Goal: Task Accomplishment & Management: Manage account settings

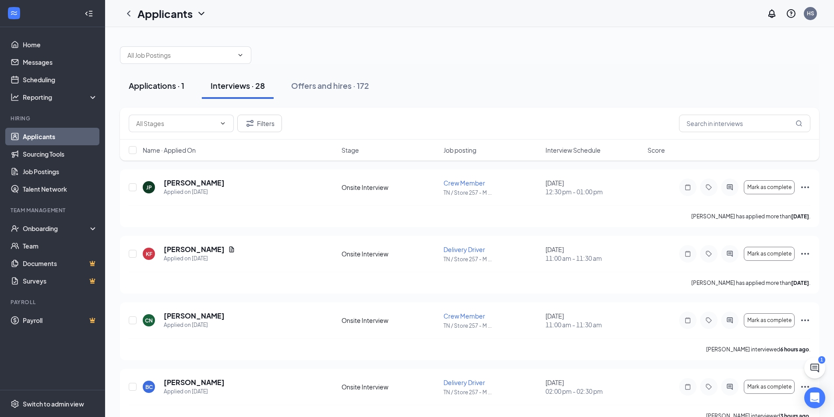
click at [180, 86] on div "Applications · 1" at bounding box center [157, 85] width 56 height 11
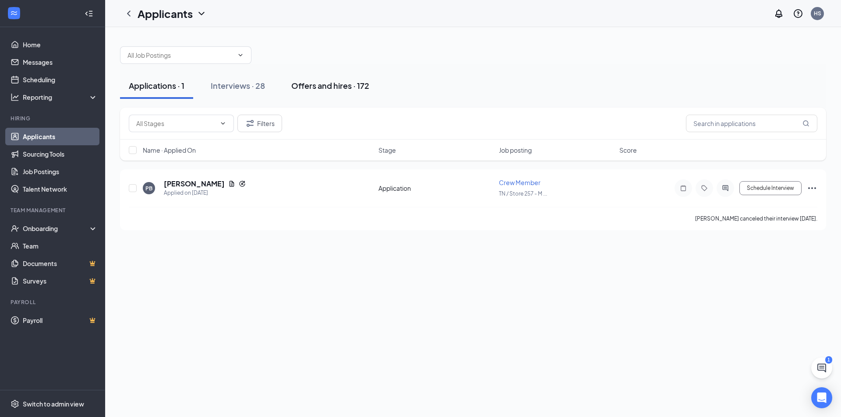
click at [296, 87] on div "Offers and hires · 172" at bounding box center [330, 85] width 78 height 11
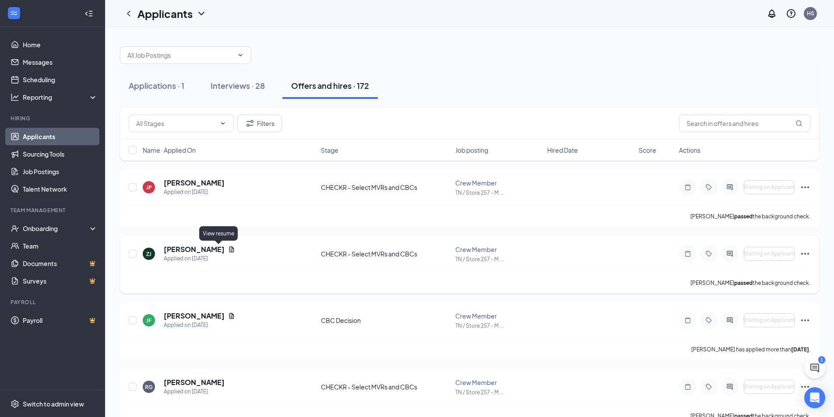
click at [229, 251] on icon "Document" at bounding box center [231, 249] width 5 height 6
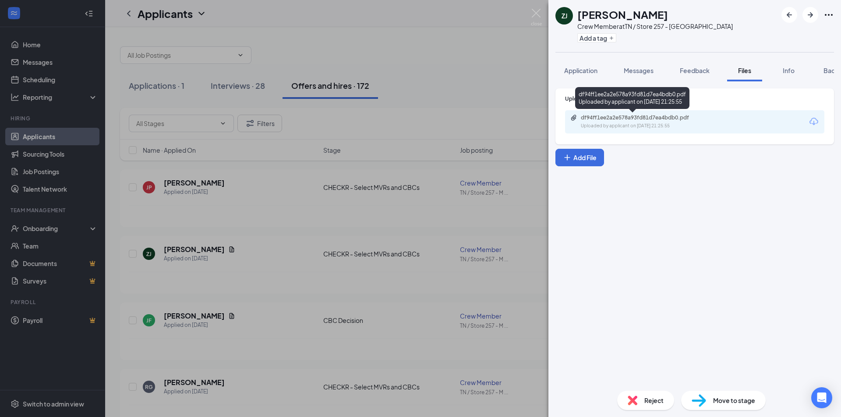
click at [628, 118] on div "df94ff1ee2a2e578a93fd81d7ea4bdb0.pdf" at bounding box center [641, 117] width 123 height 7
click at [463, 115] on div "ZJ [PERSON_NAME] Crew Member at [GEOGRAPHIC_DATA] / Store 257 - Morristown Add …" at bounding box center [420, 208] width 841 height 417
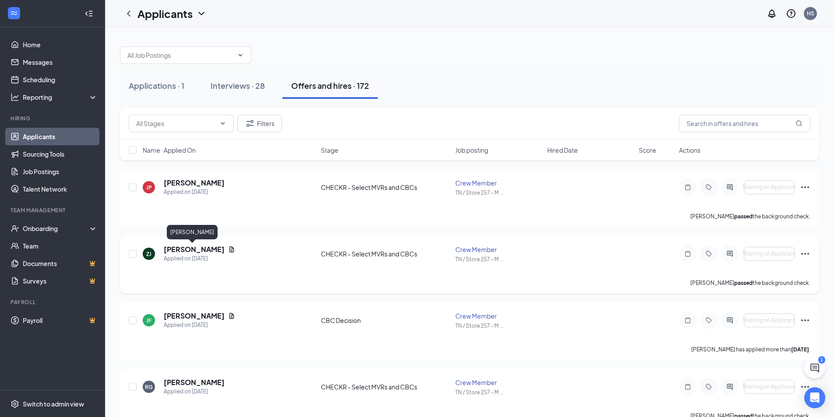
click at [197, 250] on h5 "[PERSON_NAME]" at bounding box center [194, 250] width 61 height 10
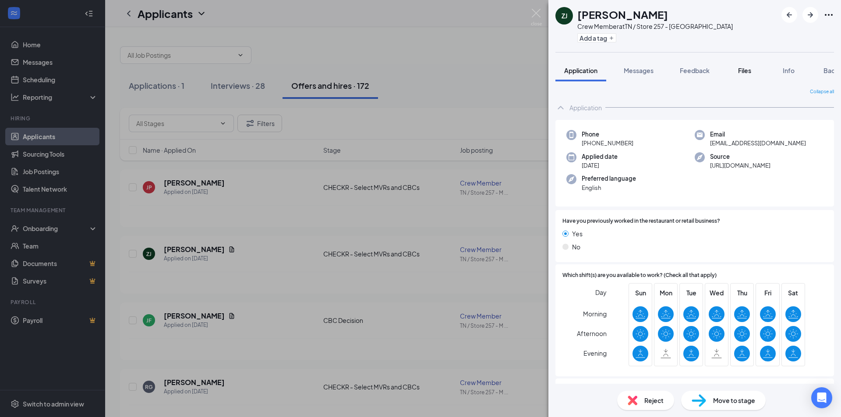
click at [749, 71] on span "Files" at bounding box center [744, 71] width 13 height 8
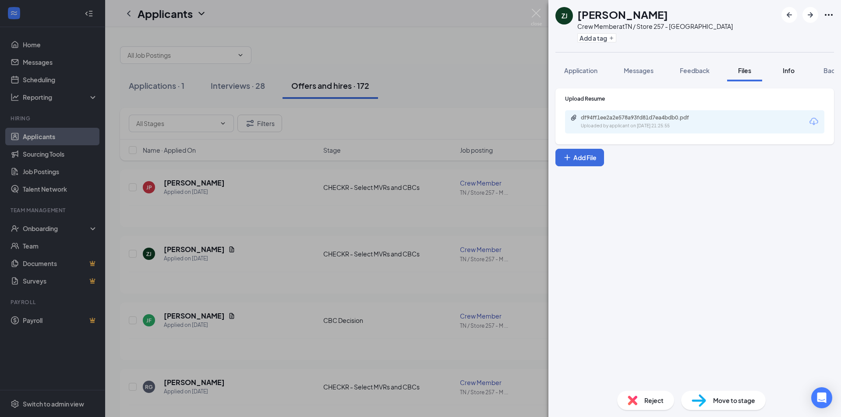
click at [777, 70] on button "Info" at bounding box center [787, 71] width 35 height 22
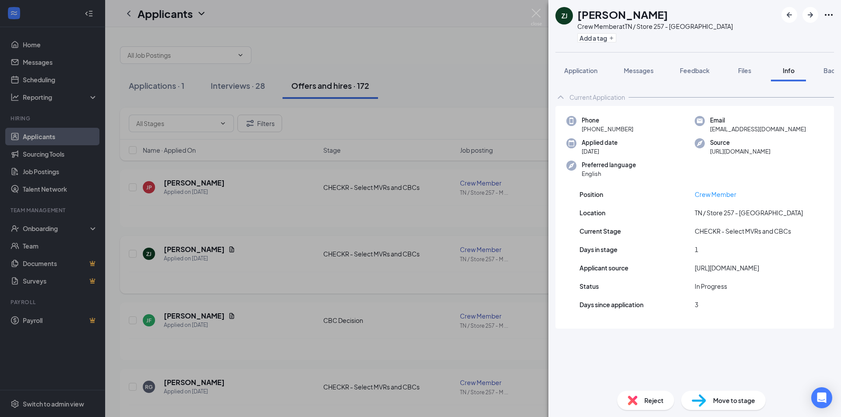
drag, startPoint x: 313, startPoint y: 217, endPoint x: 316, endPoint y: 243, distance: 26.0
click at [313, 218] on div "ZJ [PERSON_NAME] Crew Member at [GEOGRAPHIC_DATA] / Store 257 - Morristown Add …" at bounding box center [420, 208] width 841 height 417
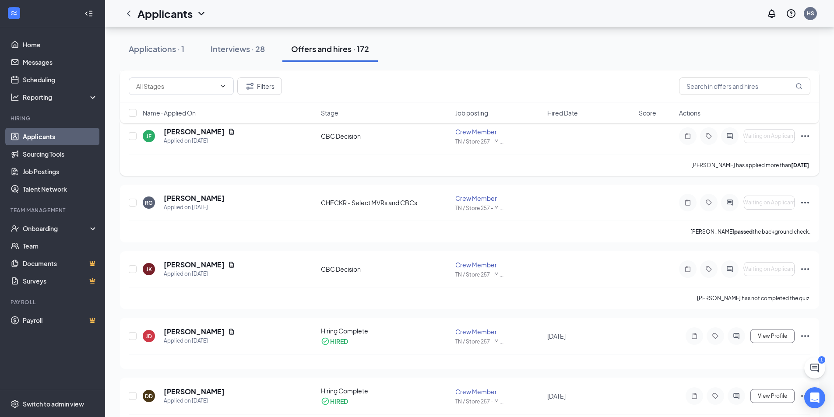
scroll to position [131, 0]
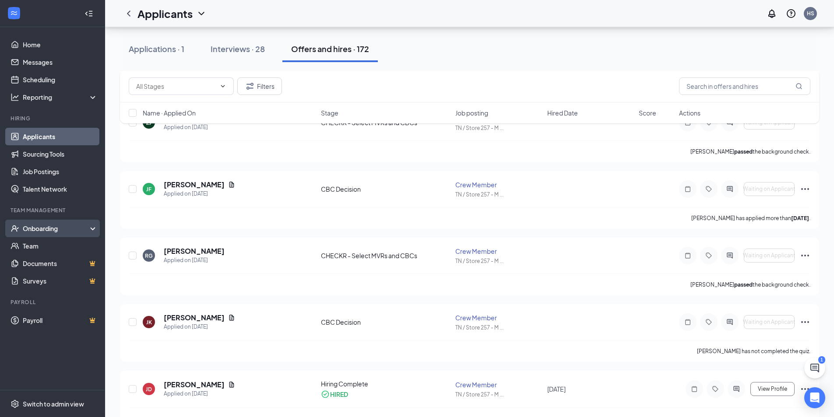
click at [51, 231] on div "Onboarding" at bounding box center [56, 228] width 67 height 9
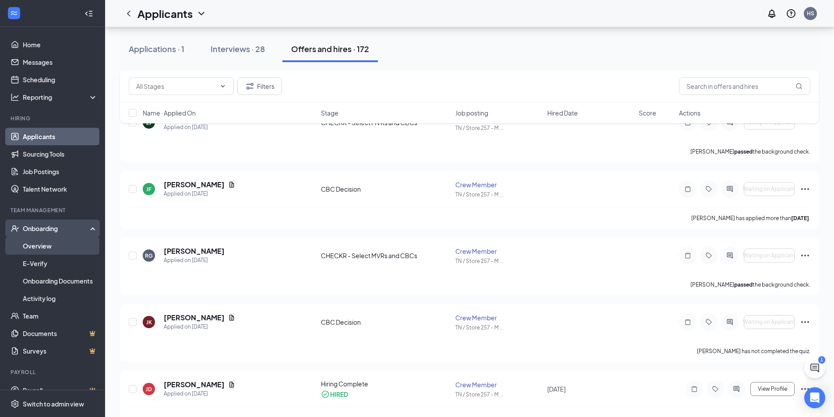
click at [50, 250] on link "Overview" at bounding box center [60, 246] width 75 height 18
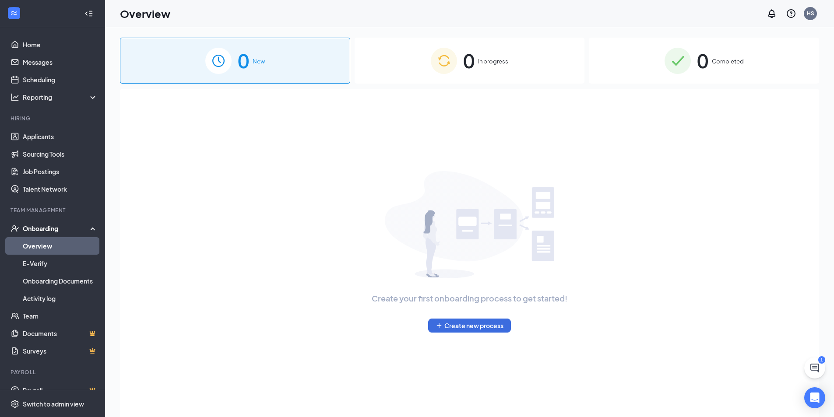
click at [504, 70] on div "0 In progress" at bounding box center [470, 61] width 230 height 46
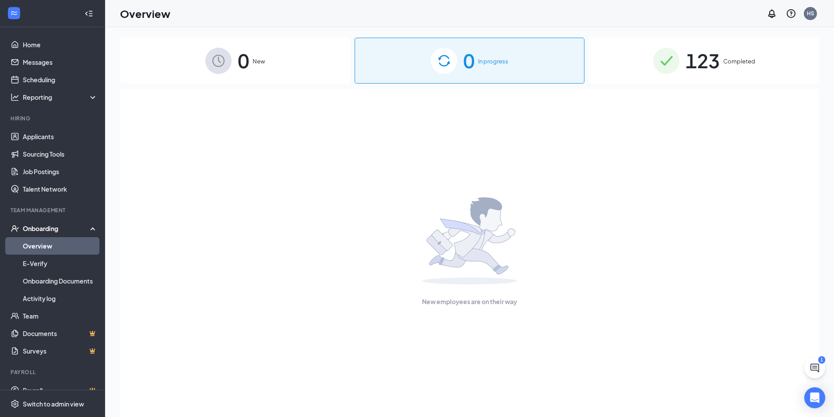
click at [310, 74] on div "0 New" at bounding box center [235, 61] width 230 height 46
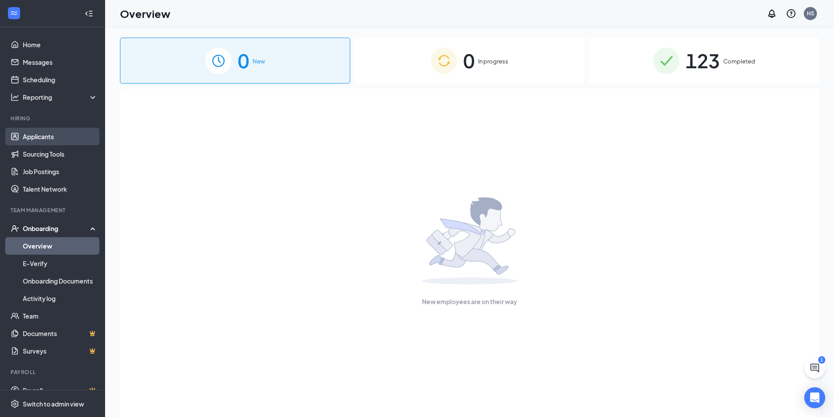
click at [48, 138] on link "Applicants" at bounding box center [60, 137] width 75 height 18
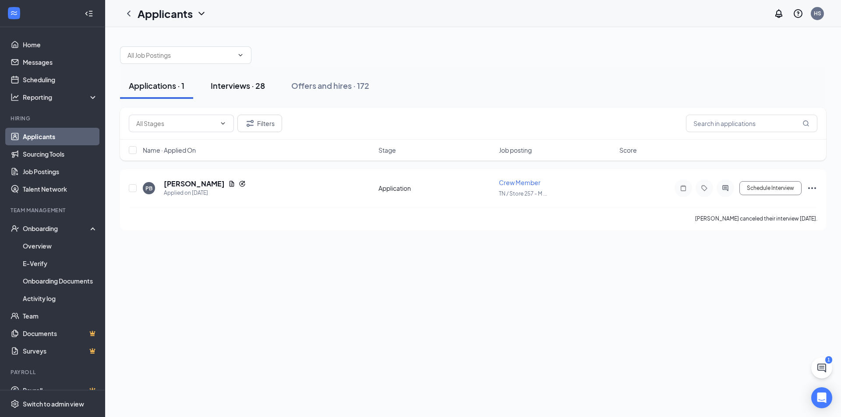
click at [236, 89] on div "Interviews · 28" at bounding box center [238, 85] width 54 height 11
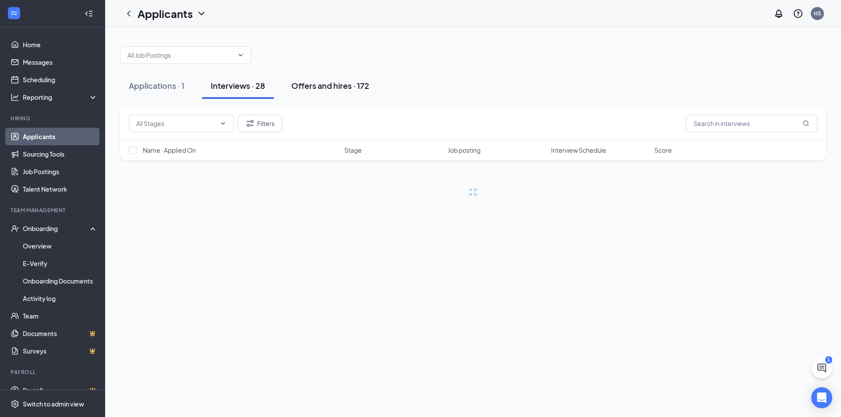
click at [317, 83] on div "Offers and hires · 172" at bounding box center [330, 85] width 78 height 11
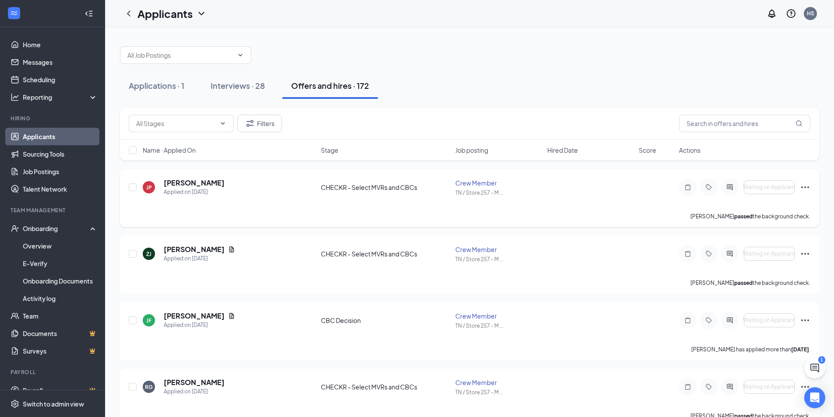
click at [805, 190] on icon "Ellipses" at bounding box center [805, 187] width 11 height 11
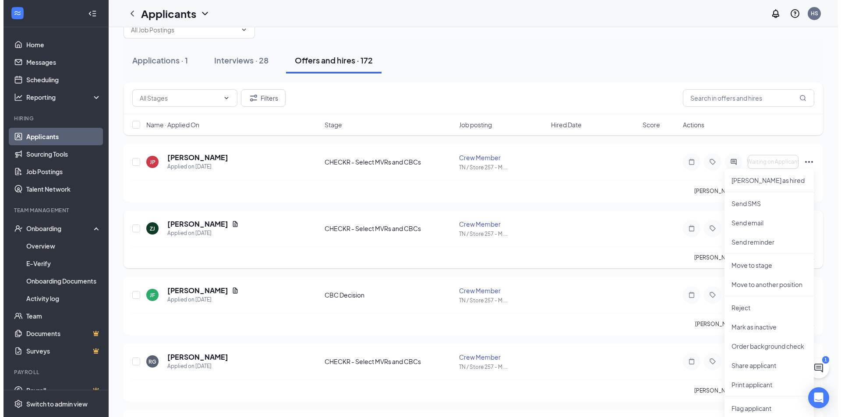
scroll to position [44, 0]
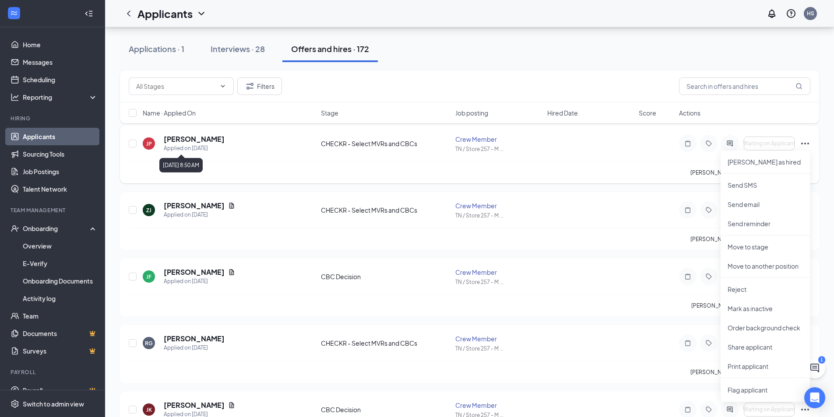
click at [182, 137] on h5 "[PERSON_NAME]" at bounding box center [194, 139] width 61 height 10
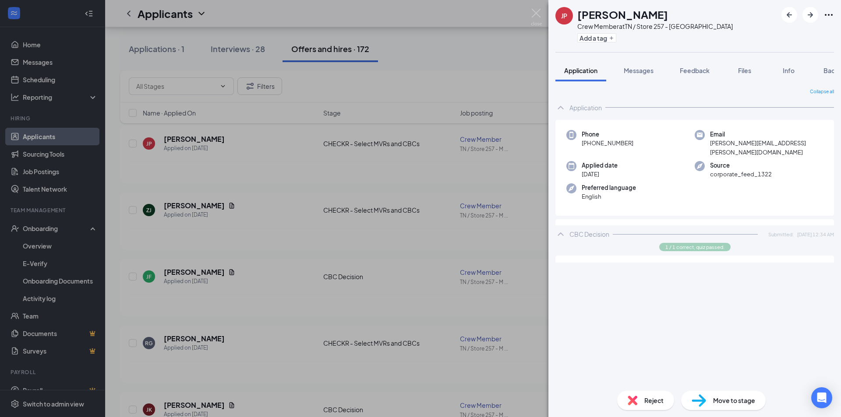
click at [734, 398] on span "Move to stage" at bounding box center [734, 401] width 42 height 10
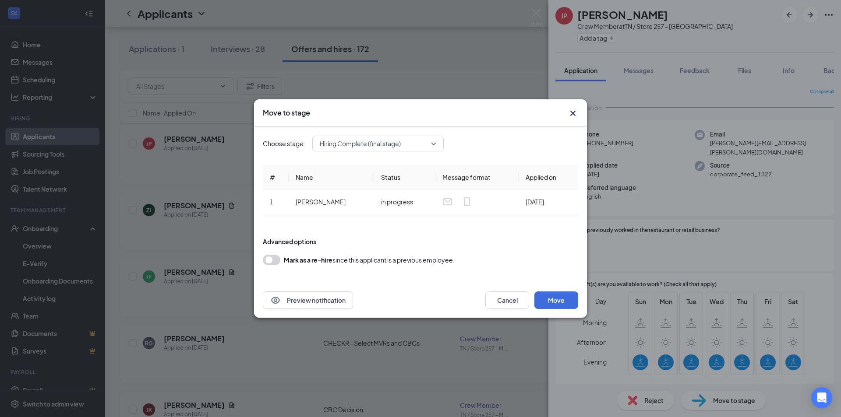
click at [573, 116] on icon "Cross" at bounding box center [572, 113] width 11 height 11
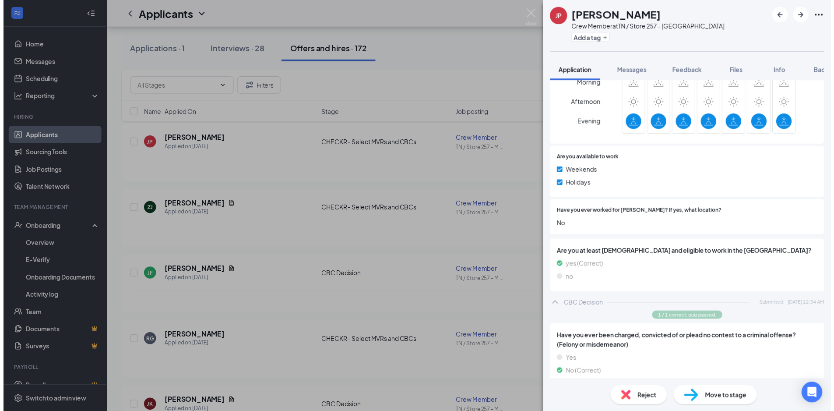
scroll to position [241, 0]
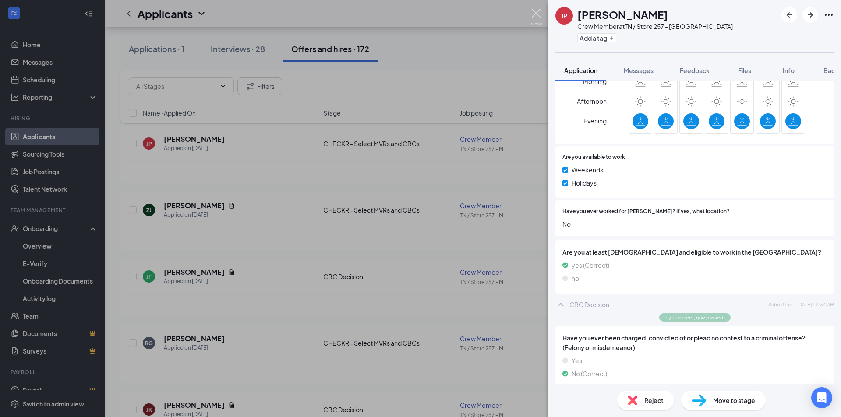
click at [541, 17] on img at bounding box center [536, 17] width 11 height 17
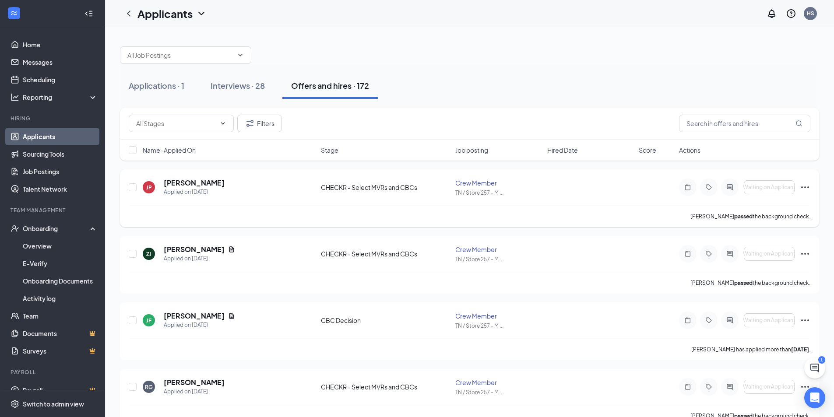
click at [806, 188] on icon "Ellipses" at bounding box center [805, 187] width 11 height 11
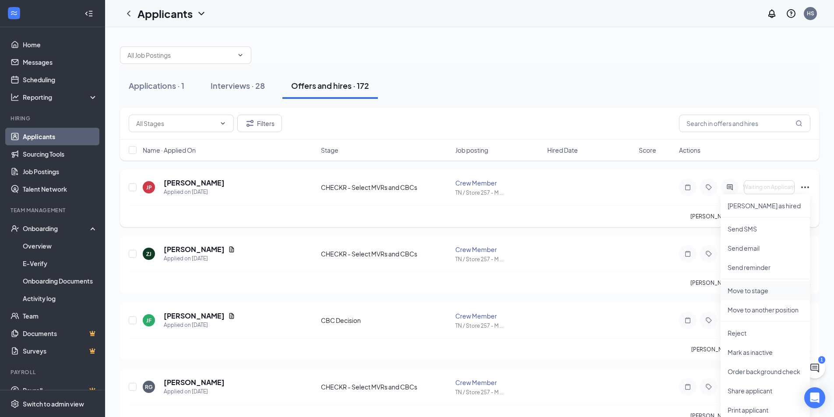
click at [776, 296] on li "Move to stage" at bounding box center [765, 290] width 89 height 19
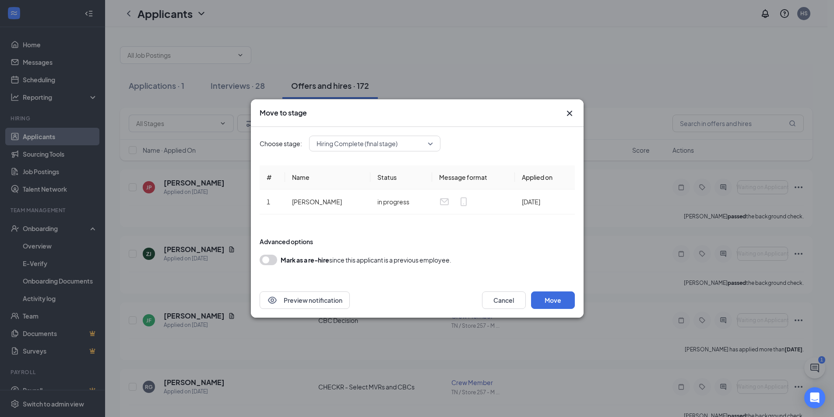
click at [572, 116] on icon "Cross" at bounding box center [569, 113] width 11 height 11
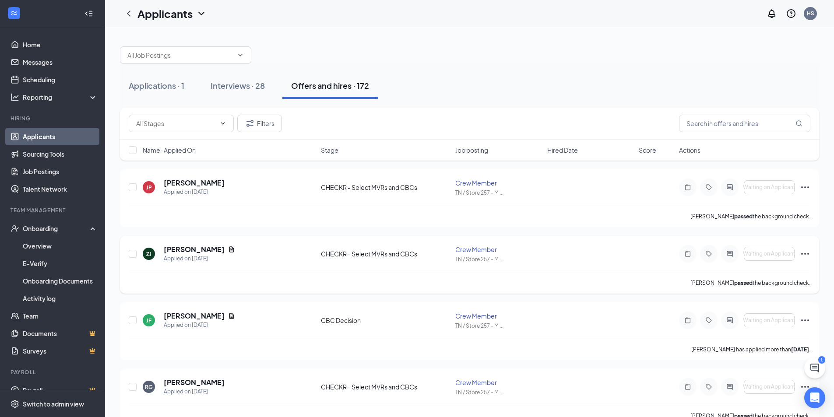
click at [801, 256] on icon "Ellipses" at bounding box center [805, 254] width 11 height 11
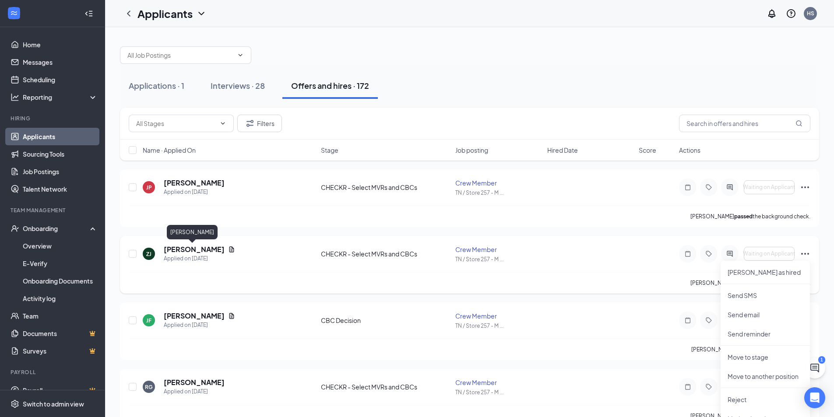
click at [191, 245] on h5 "[PERSON_NAME]" at bounding box center [194, 250] width 61 height 10
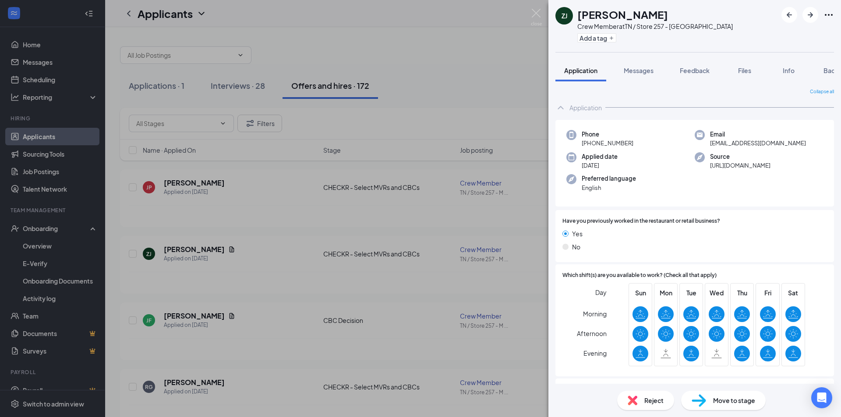
click at [708, 398] on div "Move to stage" at bounding box center [723, 400] width 84 height 19
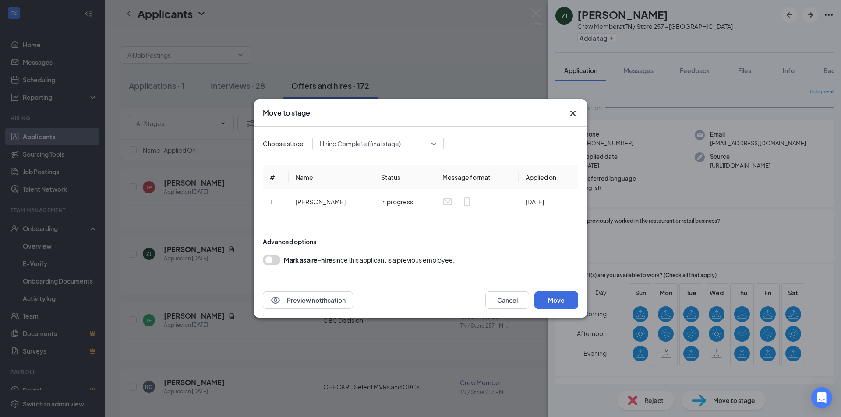
click at [568, 113] on icon "Cross" at bounding box center [572, 113] width 11 height 11
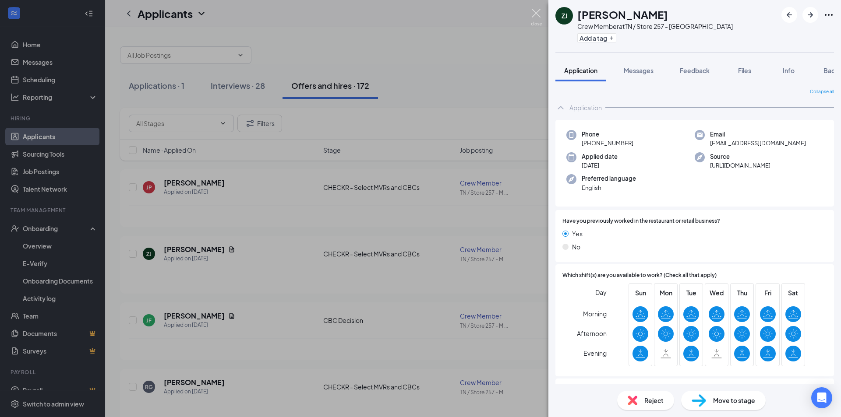
click at [532, 16] on img at bounding box center [536, 17] width 11 height 17
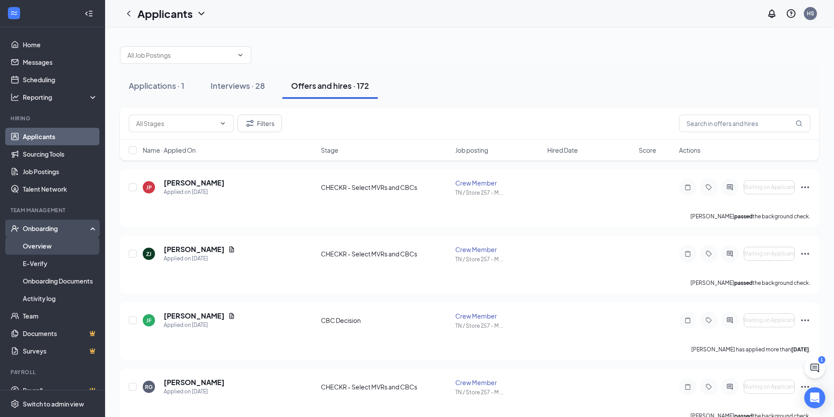
click at [43, 248] on link "Overview" at bounding box center [60, 246] width 75 height 18
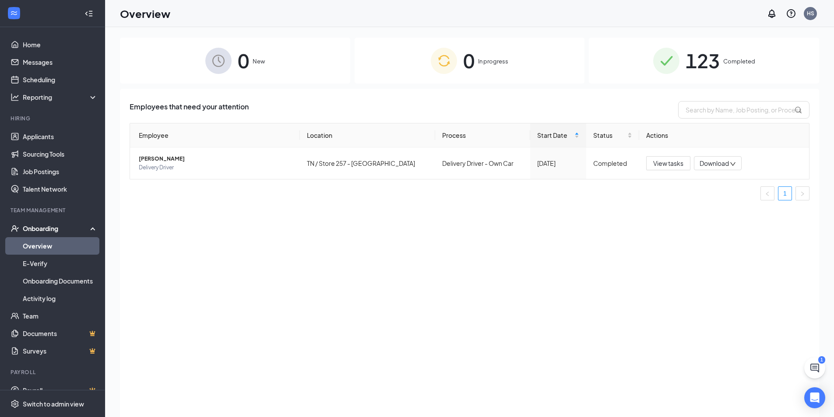
click at [451, 75] on div "0 In progress" at bounding box center [470, 61] width 230 height 46
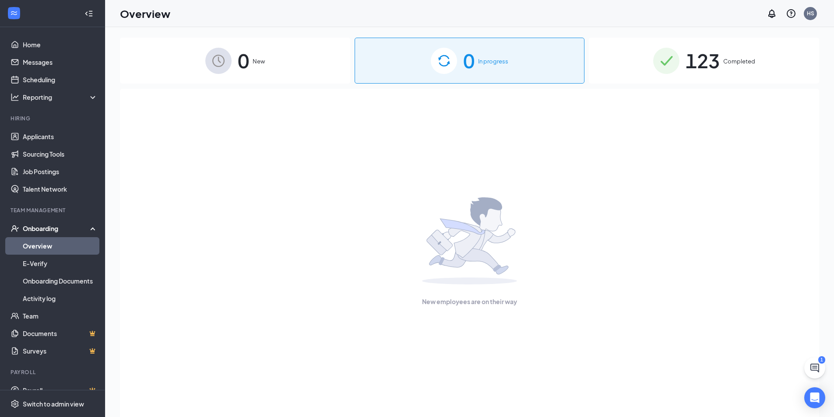
click at [725, 66] on span "Completed" at bounding box center [739, 61] width 32 height 9
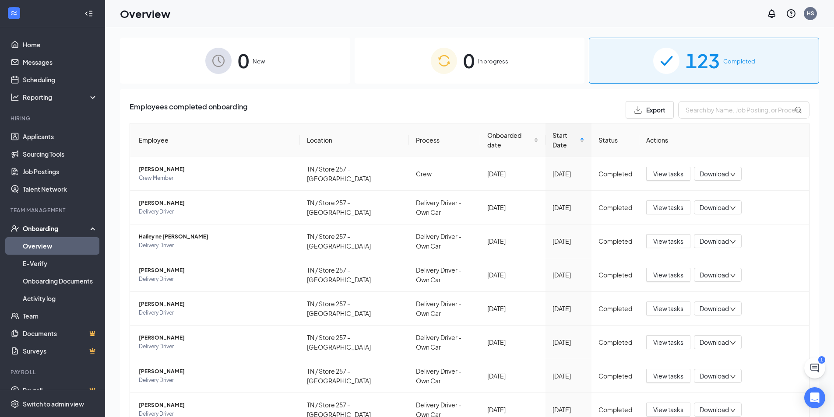
click at [292, 55] on div "0 New" at bounding box center [235, 61] width 230 height 46
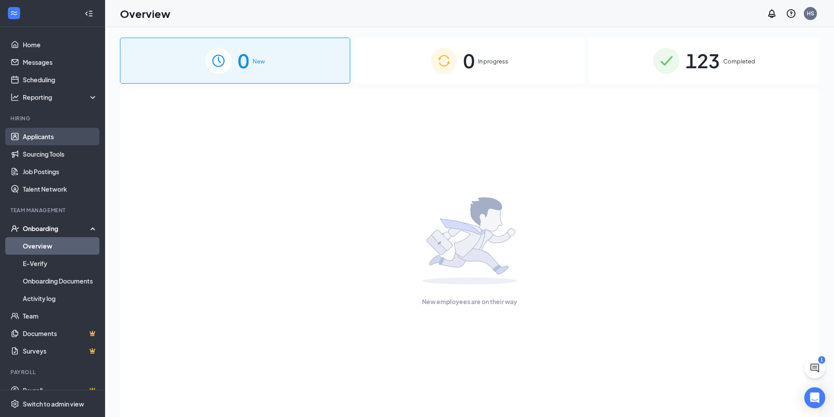
click at [35, 136] on link "Applicants" at bounding box center [60, 137] width 75 height 18
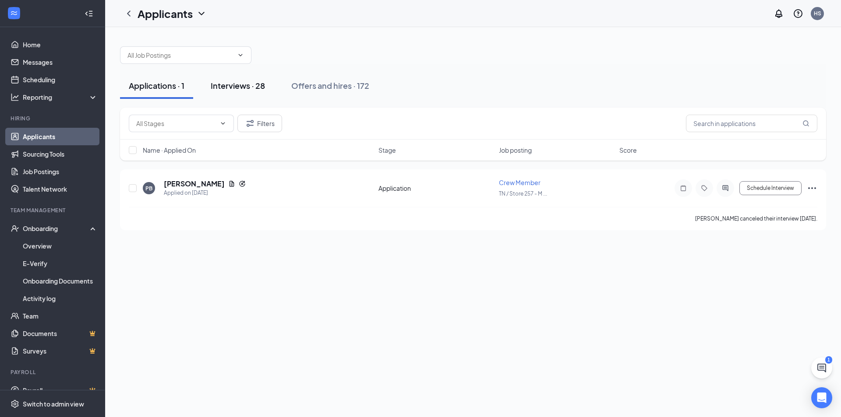
click at [235, 86] on div "Interviews · 28" at bounding box center [238, 85] width 54 height 11
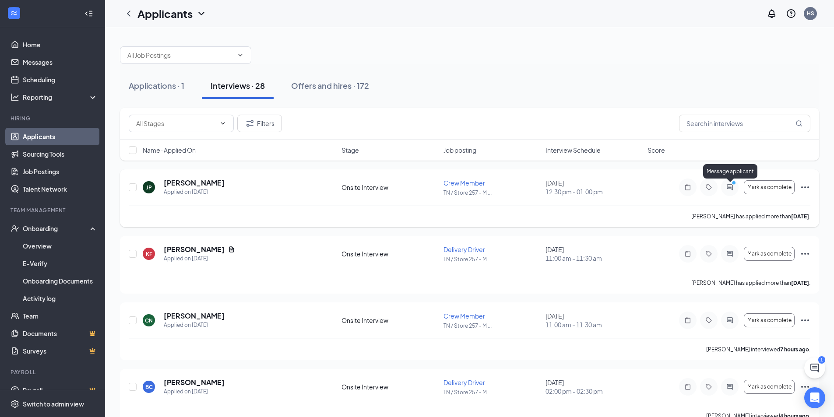
click at [733, 190] on icon "ActiveChat" at bounding box center [730, 187] width 11 height 7
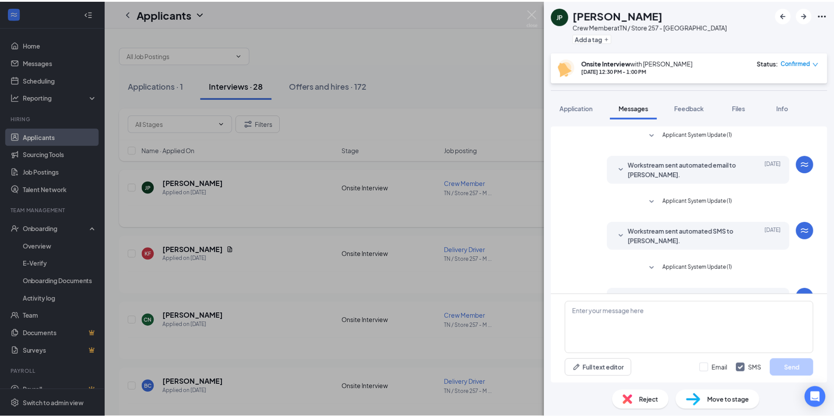
scroll to position [202, 0]
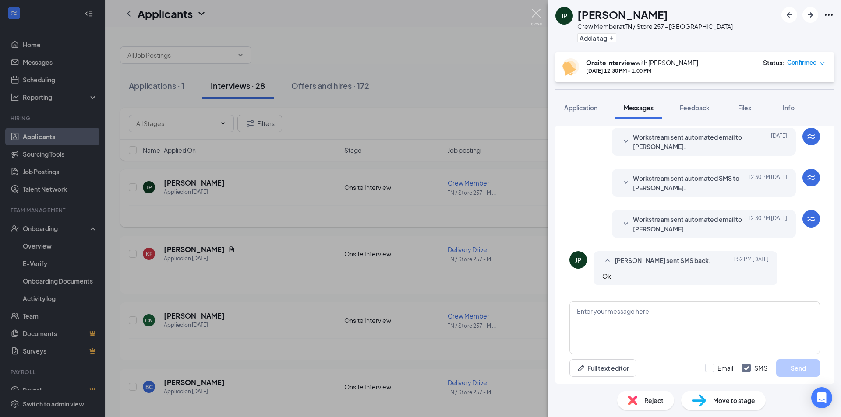
click at [534, 15] on img at bounding box center [536, 17] width 11 height 17
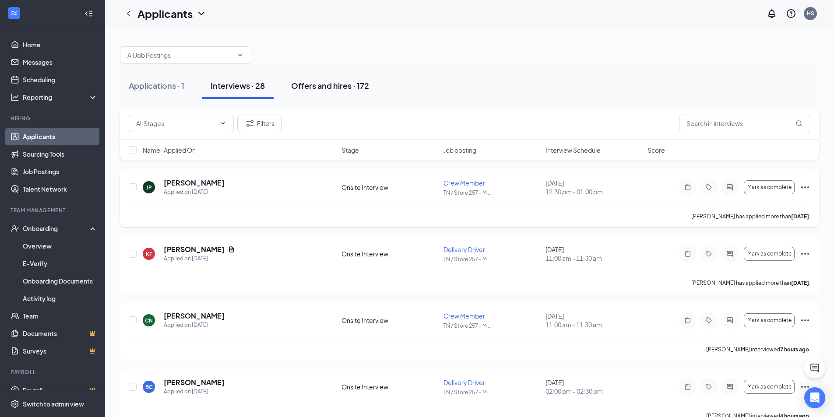
click at [320, 80] on button "Offers and hires · 172" at bounding box center [329, 86] width 95 height 26
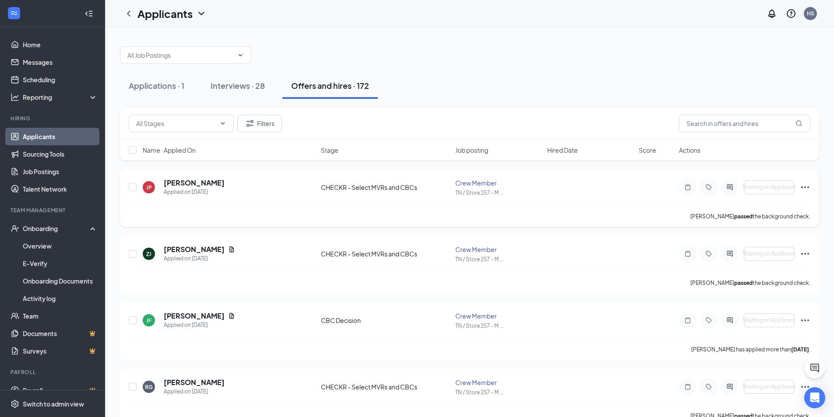
click at [803, 187] on icon "Ellipses" at bounding box center [805, 187] width 11 height 11
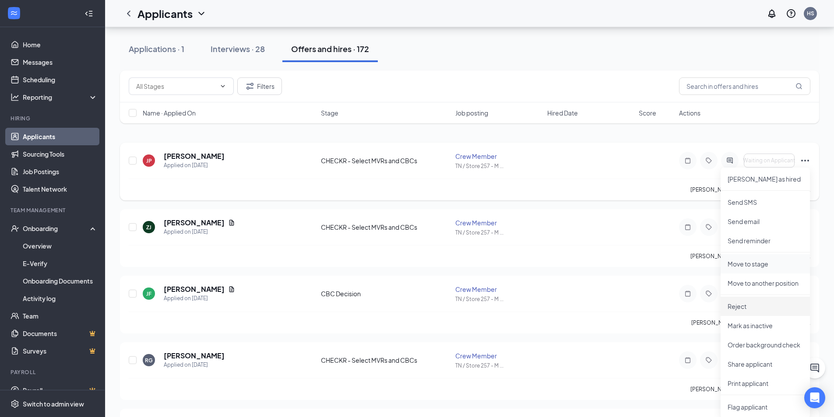
scroll to position [44, 0]
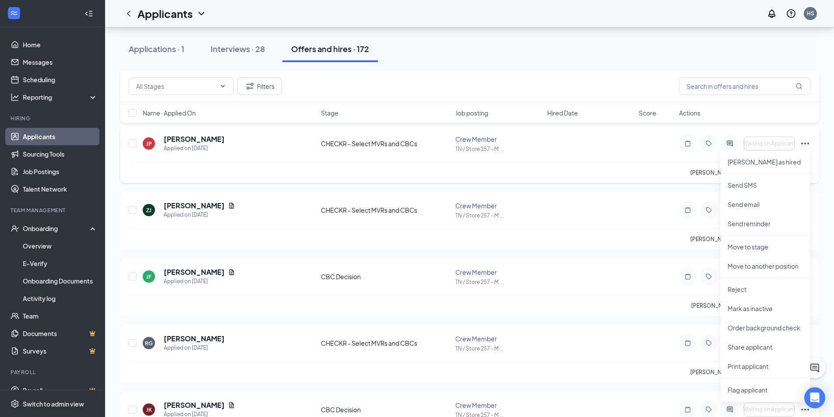
click at [802, 141] on icon "Ellipses" at bounding box center [805, 143] width 11 height 11
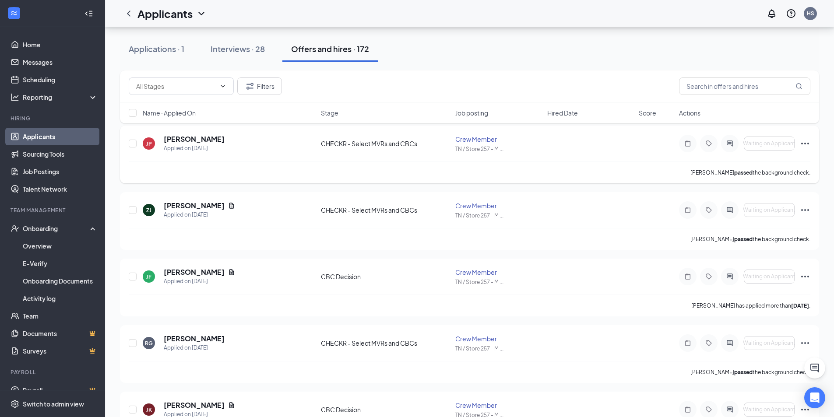
click at [802, 141] on icon "Ellipses" at bounding box center [805, 143] width 11 height 11
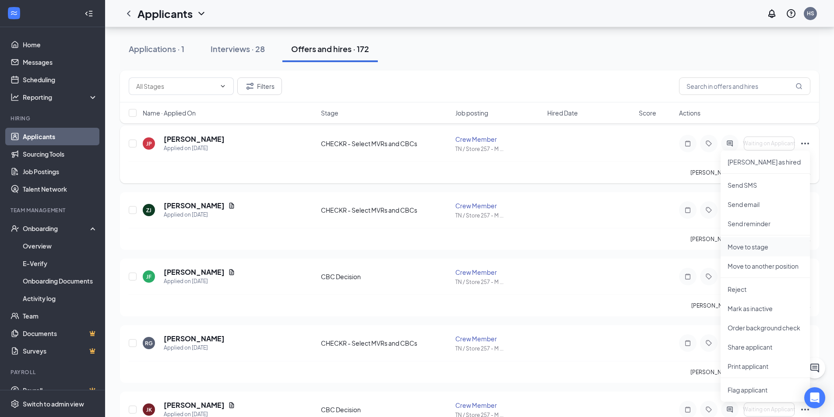
click at [768, 248] on p "Move to stage" at bounding box center [765, 247] width 75 height 9
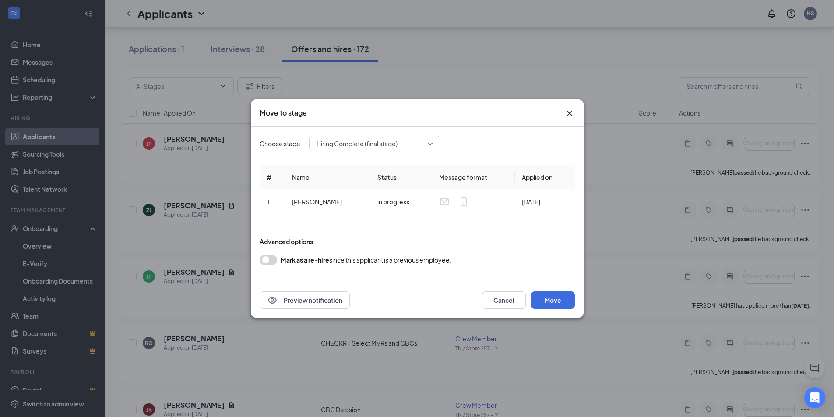
click at [271, 260] on button "button" at bounding box center [269, 260] width 18 height 11
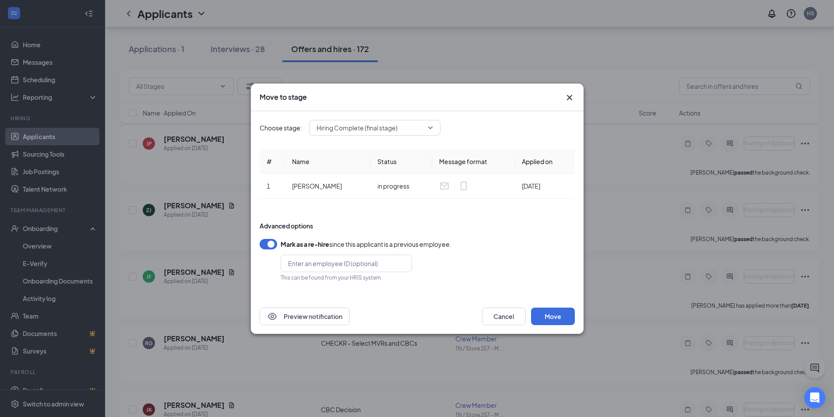
click at [272, 246] on button "button" at bounding box center [269, 244] width 18 height 11
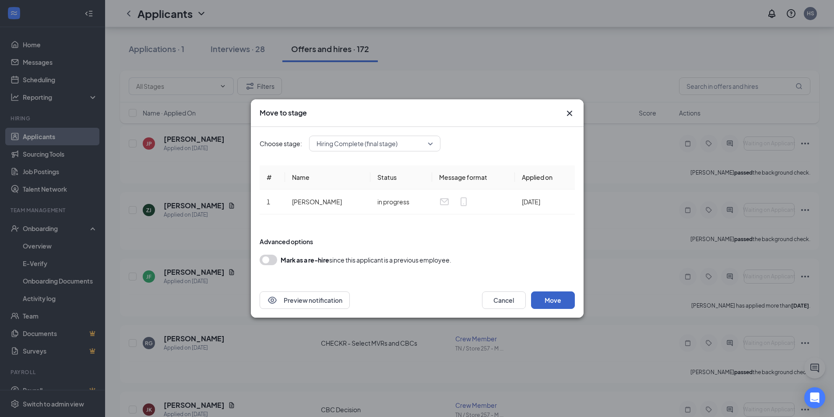
click at [552, 302] on button "Move" at bounding box center [553, 301] width 44 height 18
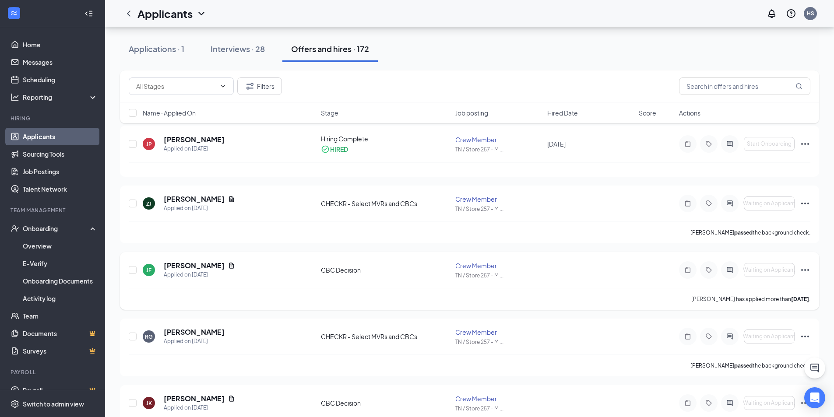
scroll to position [0, 0]
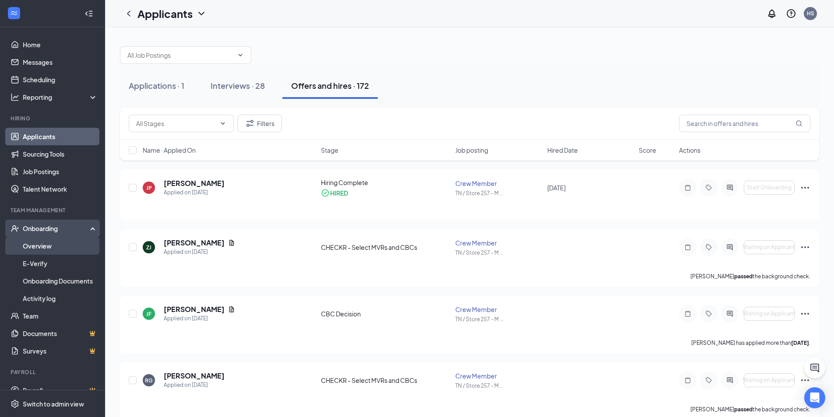
click at [31, 245] on link "Overview" at bounding box center [60, 246] width 75 height 18
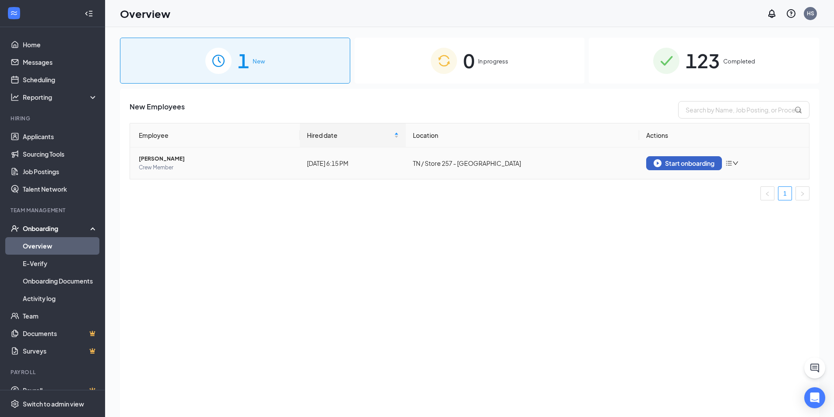
click at [669, 169] on button "Start onboarding" at bounding box center [684, 163] width 76 height 14
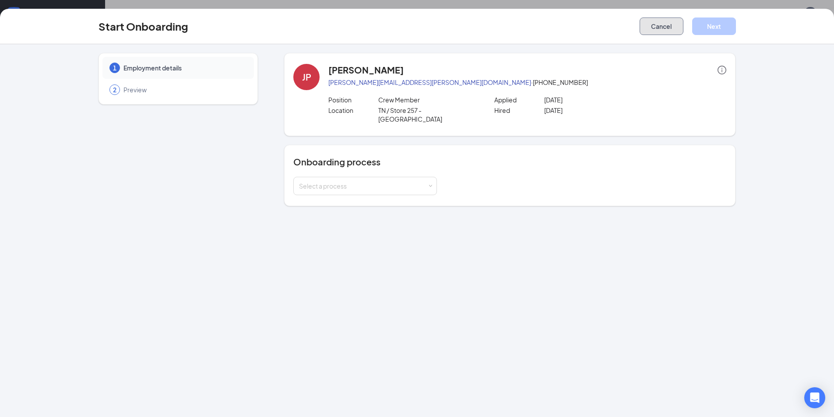
click at [656, 28] on button "Cancel" at bounding box center [662, 27] width 44 height 18
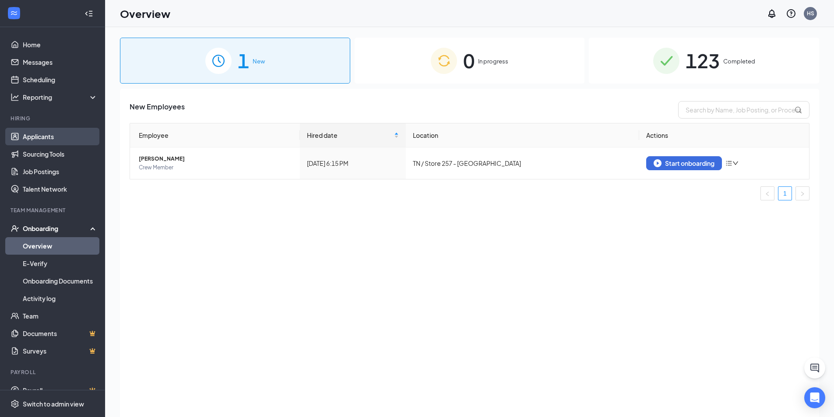
click at [33, 132] on link "Applicants" at bounding box center [60, 137] width 75 height 18
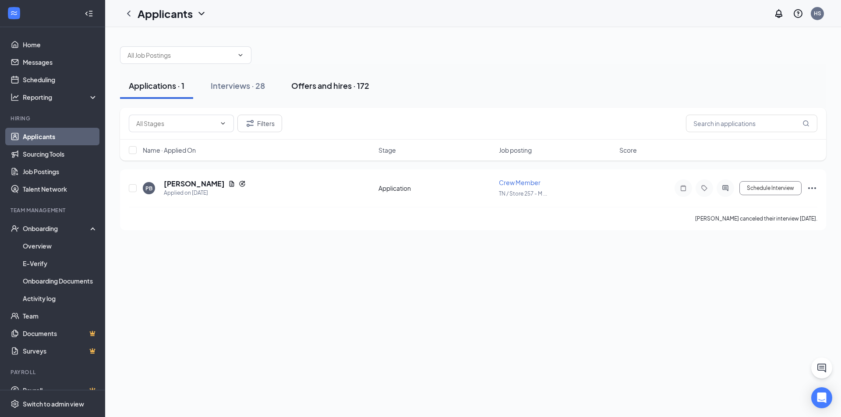
click at [306, 81] on div "Offers and hires · 172" at bounding box center [330, 85] width 78 height 11
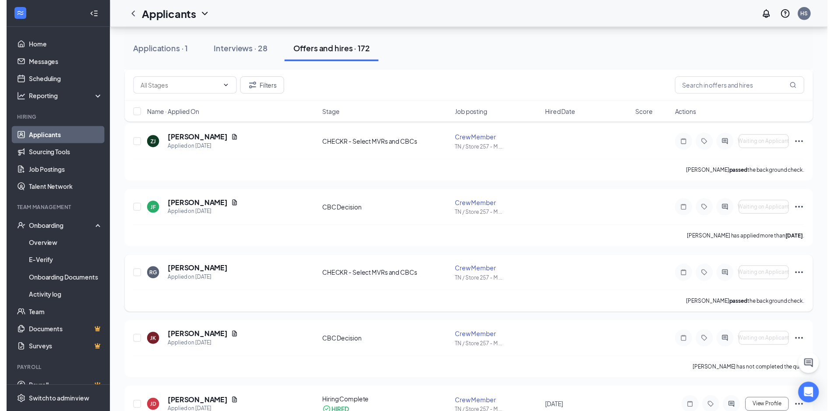
scroll to position [131, 0]
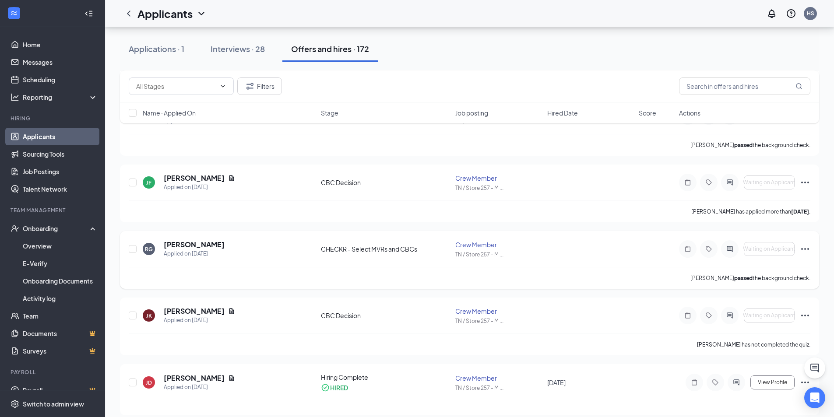
click at [804, 250] on icon "Ellipses" at bounding box center [805, 249] width 11 height 11
click at [183, 246] on h5 "[PERSON_NAME]" at bounding box center [194, 245] width 61 height 10
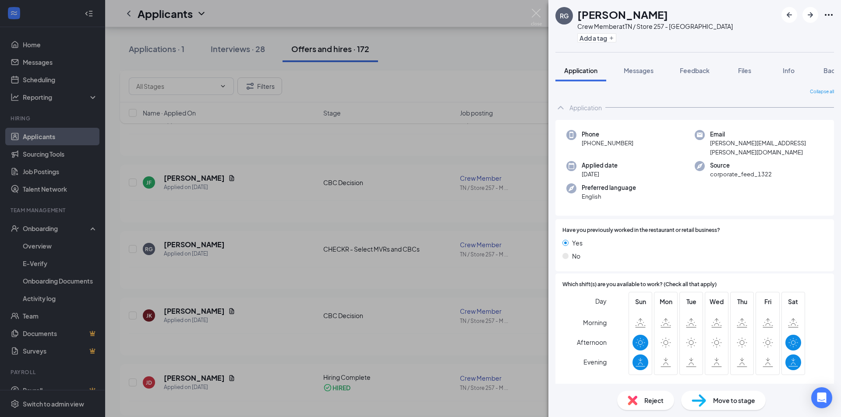
click at [722, 394] on div "Move to stage" at bounding box center [723, 400] width 84 height 19
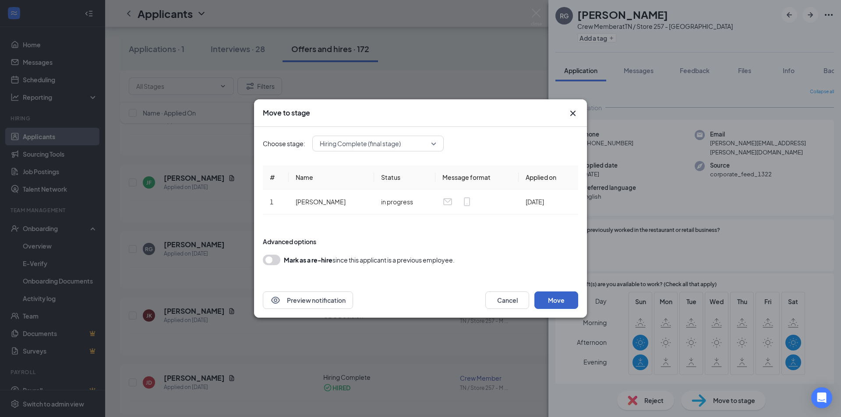
click at [552, 297] on button "Move" at bounding box center [556, 301] width 44 height 18
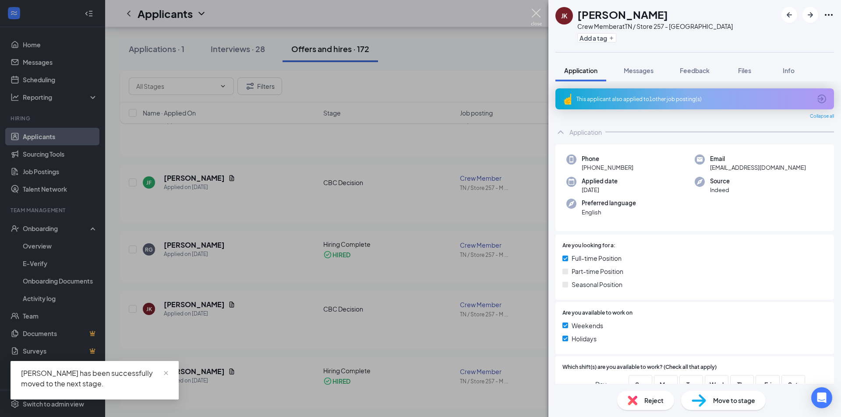
click at [539, 19] on img at bounding box center [536, 17] width 11 height 17
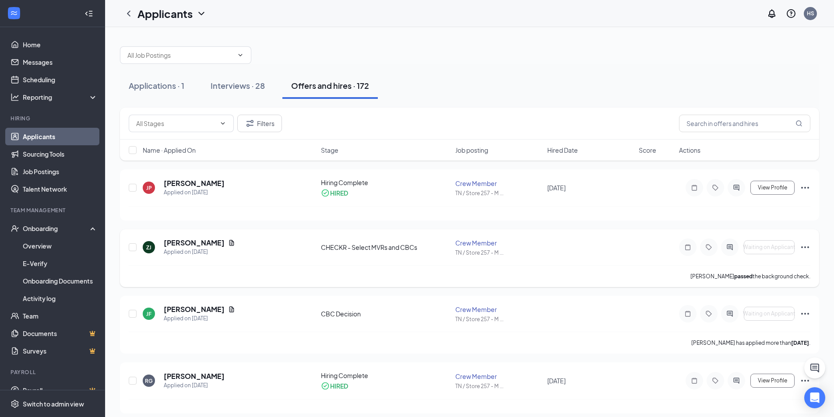
click at [808, 250] on icon "Ellipses" at bounding box center [805, 247] width 11 height 11
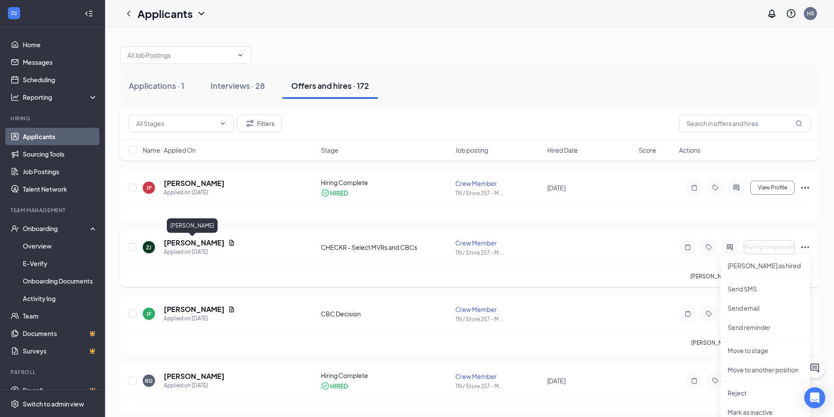
click at [177, 240] on h5 "[PERSON_NAME]" at bounding box center [194, 243] width 61 height 10
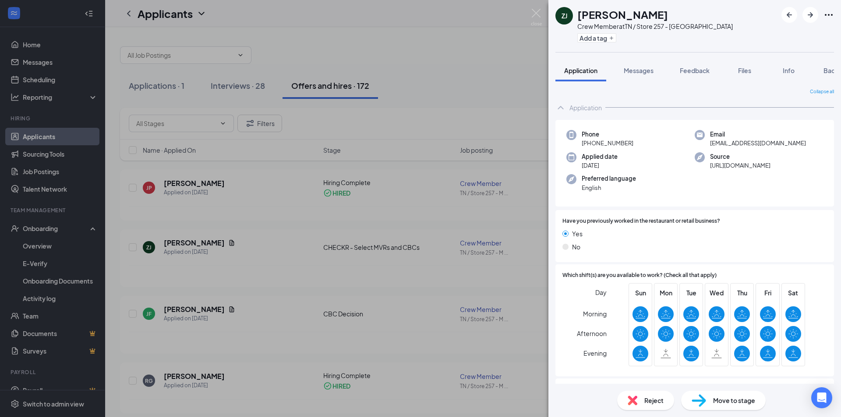
click at [743, 400] on span "Move to stage" at bounding box center [734, 401] width 42 height 10
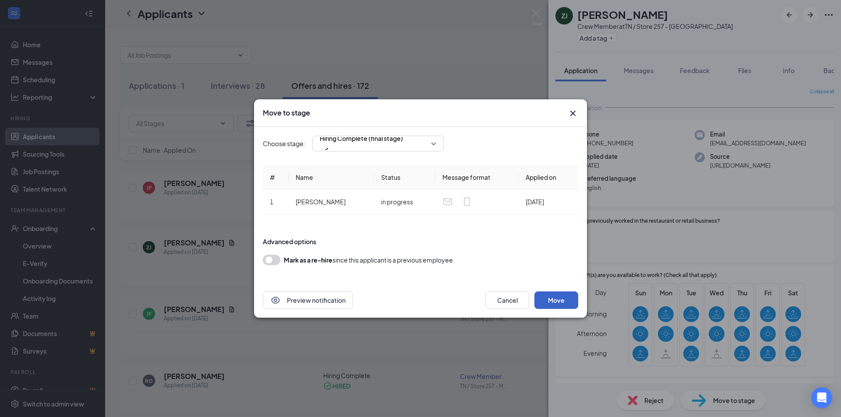
click at [556, 300] on button "Move" at bounding box center [556, 301] width 44 height 18
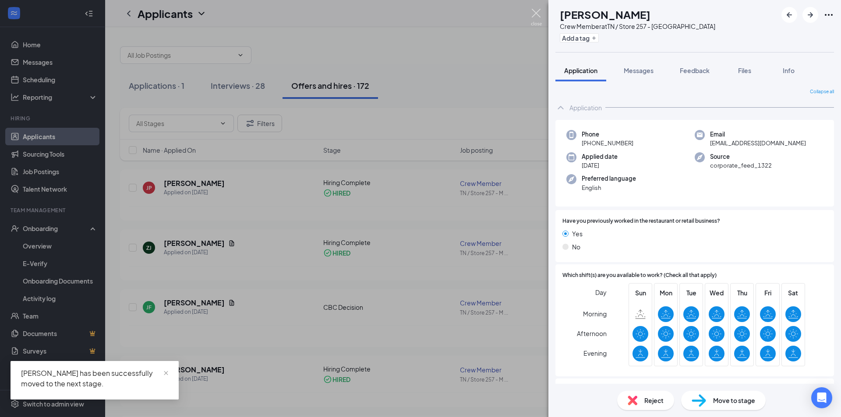
click at [540, 14] on img at bounding box center [536, 17] width 11 height 17
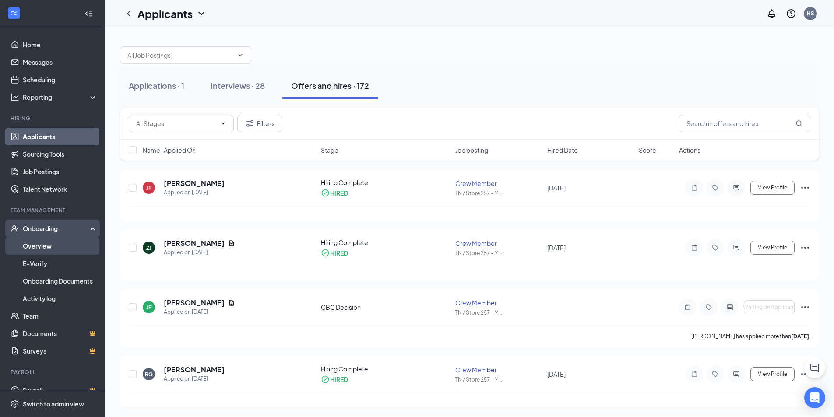
click at [64, 242] on link "Overview" at bounding box center [60, 246] width 75 height 18
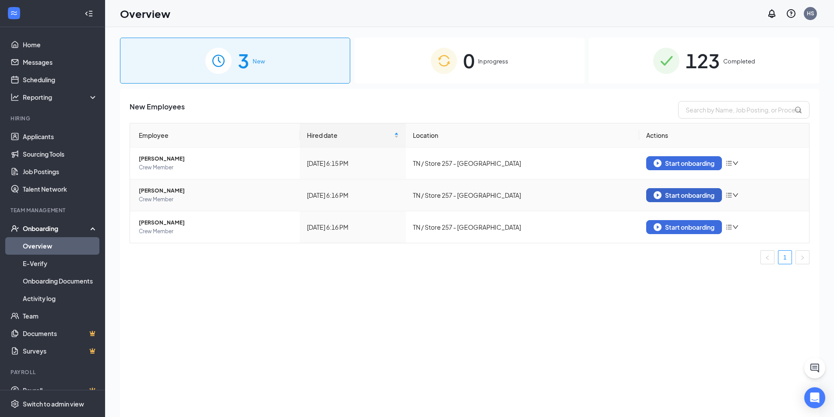
click at [670, 200] on button "Start onboarding" at bounding box center [684, 195] width 76 height 14
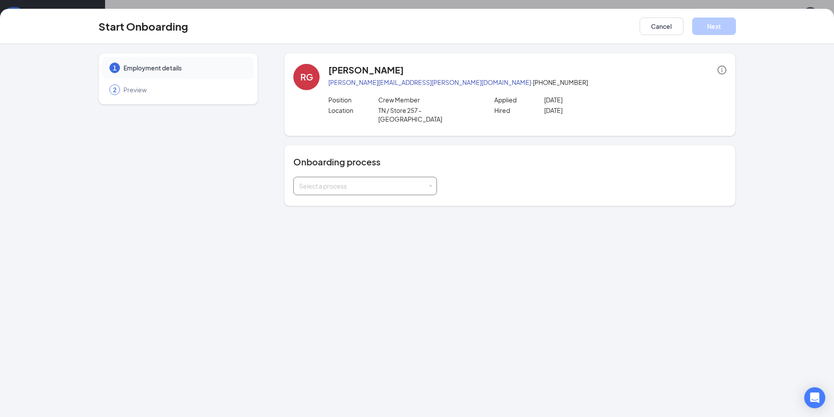
click at [380, 182] on div "Select a process" at bounding box center [363, 186] width 128 height 9
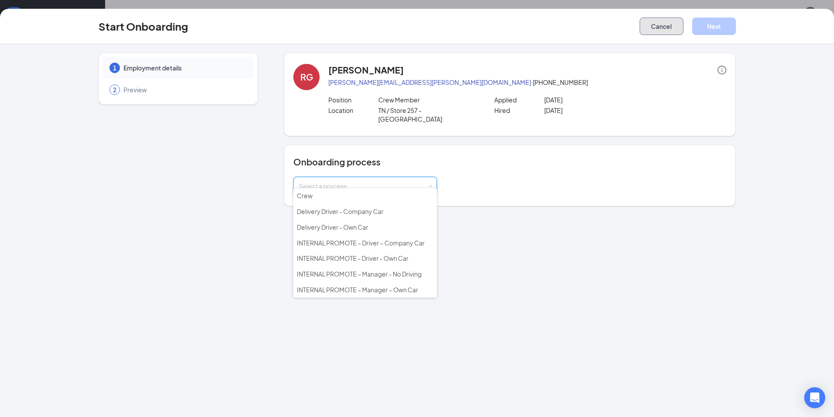
drag, startPoint x: 646, startPoint y: 32, endPoint x: 651, endPoint y: 28, distance: 5.7
click at [651, 28] on button "Cancel" at bounding box center [662, 27] width 44 height 18
